Goal: Use online tool/utility: Utilize a website feature to perform a specific function

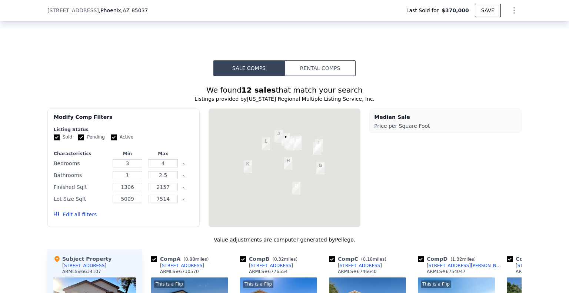
scroll to position [639, 0]
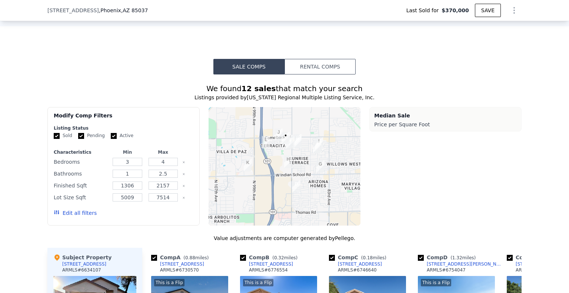
click at [317, 62] on button "Rental Comps" at bounding box center [320, 67] width 71 height 16
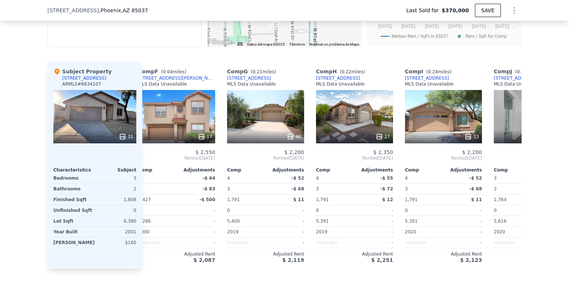
scroll to position [0, 528]
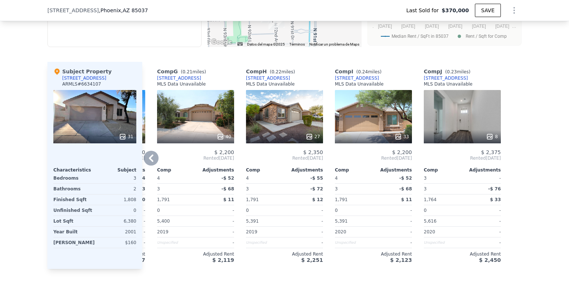
click at [473, 110] on div "8" at bounding box center [462, 116] width 77 height 53
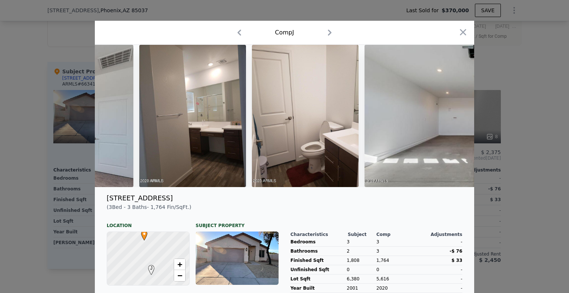
scroll to position [0, 817]
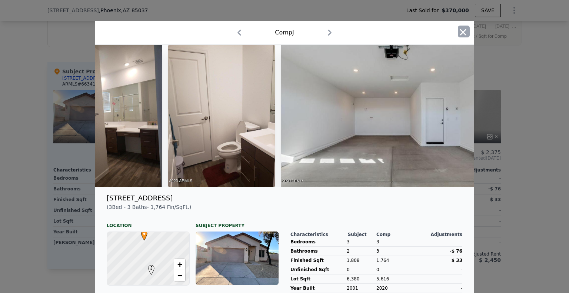
click at [462, 34] on icon "button" at bounding box center [463, 32] width 6 height 6
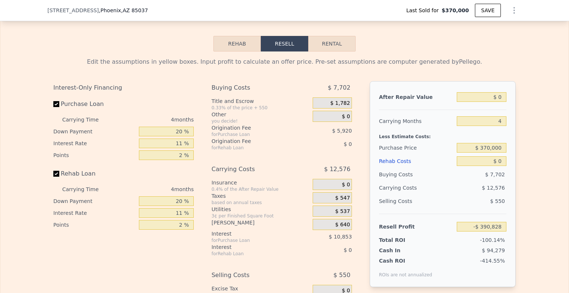
scroll to position [1117, 0]
click at [335, 45] on button "Rental" at bounding box center [331, 44] width 47 height 16
select select "30"
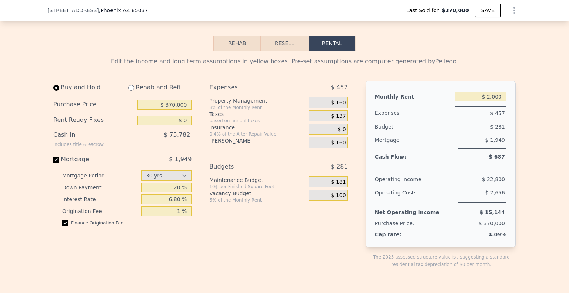
click at [169, 98] on div "Purchase Price $ 370,000" at bounding box center [122, 105] width 138 height 16
click at [169, 102] on input "$ 370,000" at bounding box center [165, 105] width 54 height 10
click at [169, 104] on input "$ 370,000" at bounding box center [165, 105] width 54 height 10
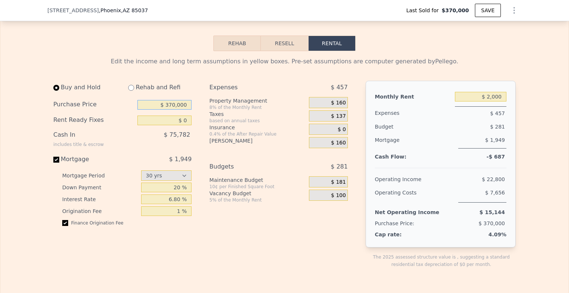
click at [169, 104] on input "$ 370,000" at bounding box center [165, 105] width 54 height 10
type input "$ 305,000"
click at [488, 95] on input "$ 2,000" at bounding box center [481, 97] width 52 height 10
click at [339, 145] on span "$ 160" at bounding box center [338, 143] width 15 height 7
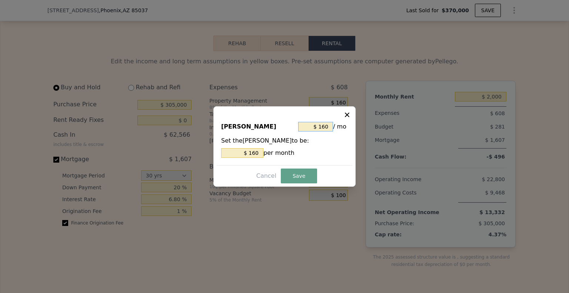
click at [320, 122] on input "$ 160" at bounding box center [315, 127] width 35 height 10
type input "$ 4"
type input "$ 40"
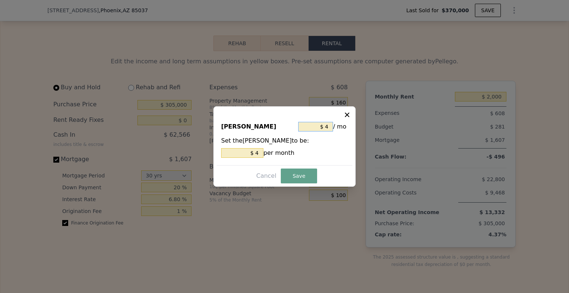
type input "$ 40"
click at [294, 174] on button "Save" at bounding box center [299, 176] width 36 height 15
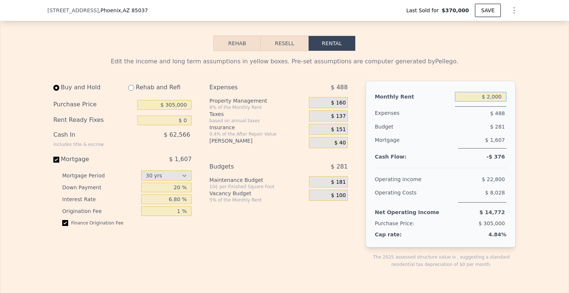
click at [493, 92] on input "$ 2,000" at bounding box center [481, 97] width 52 height 10
type input "$ 2,500"
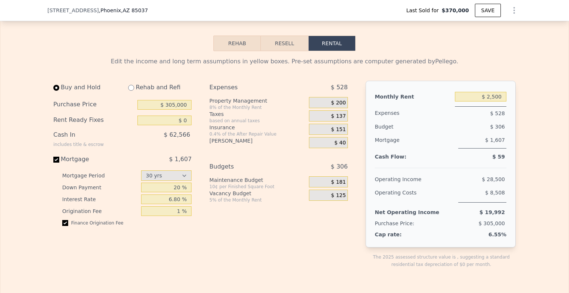
click at [337, 115] on span "$ 137" at bounding box center [338, 116] width 15 height 7
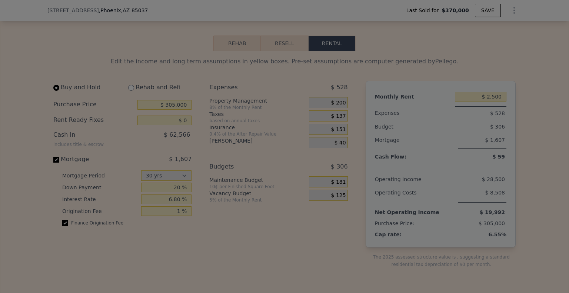
click at [337, 115] on div "Taxes $ 1,642 / yr Set the Taxes to be: 100 % of the Yearly Taxes per year Canc…" at bounding box center [284, 146] width 135 height 76
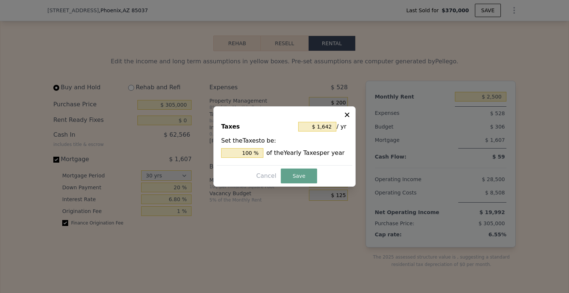
click at [350, 117] on icon at bounding box center [347, 114] width 7 height 7
